Goal: Task Accomplishment & Management: Complete application form

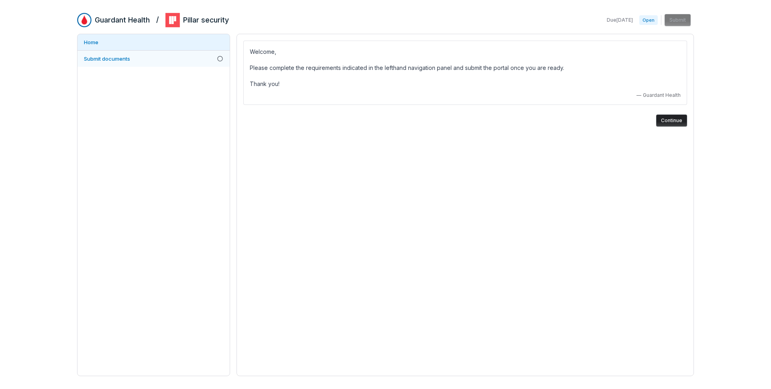
click at [219, 58] on icon at bounding box center [220, 58] width 6 height 6
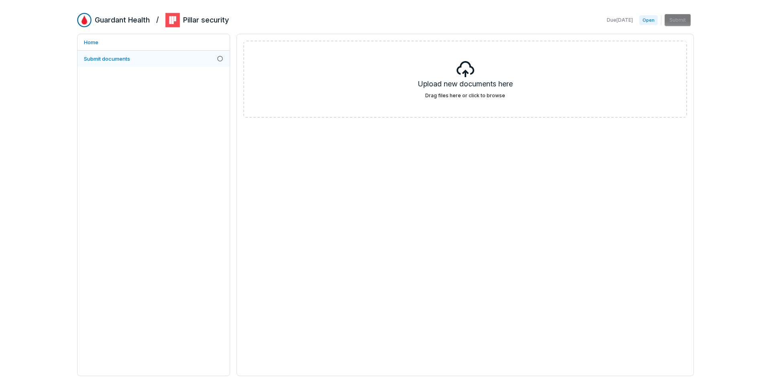
click at [208, 56] on link "Submit documents" at bounding box center [154, 59] width 152 height 16
click at [218, 59] on icon at bounding box center [220, 58] width 6 height 6
click at [134, 42] on link "Home" at bounding box center [154, 42] width 152 height 16
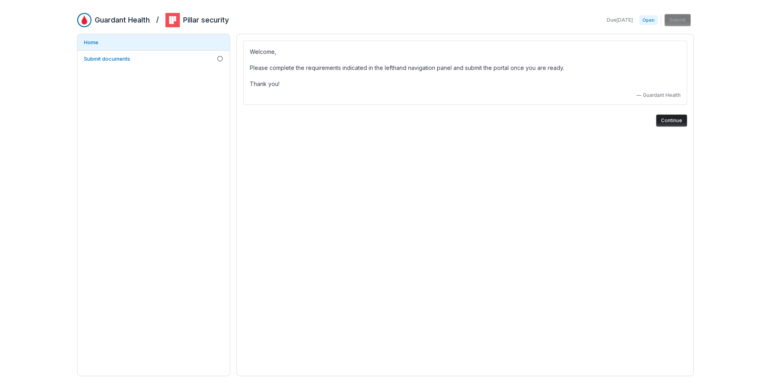
click at [139, 20] on h2 "Guardant Health" at bounding box center [122, 20] width 55 height 10
click at [218, 60] on icon at bounding box center [219, 58] width 5 height 5
